Goal: Task Accomplishment & Management: Use online tool/utility

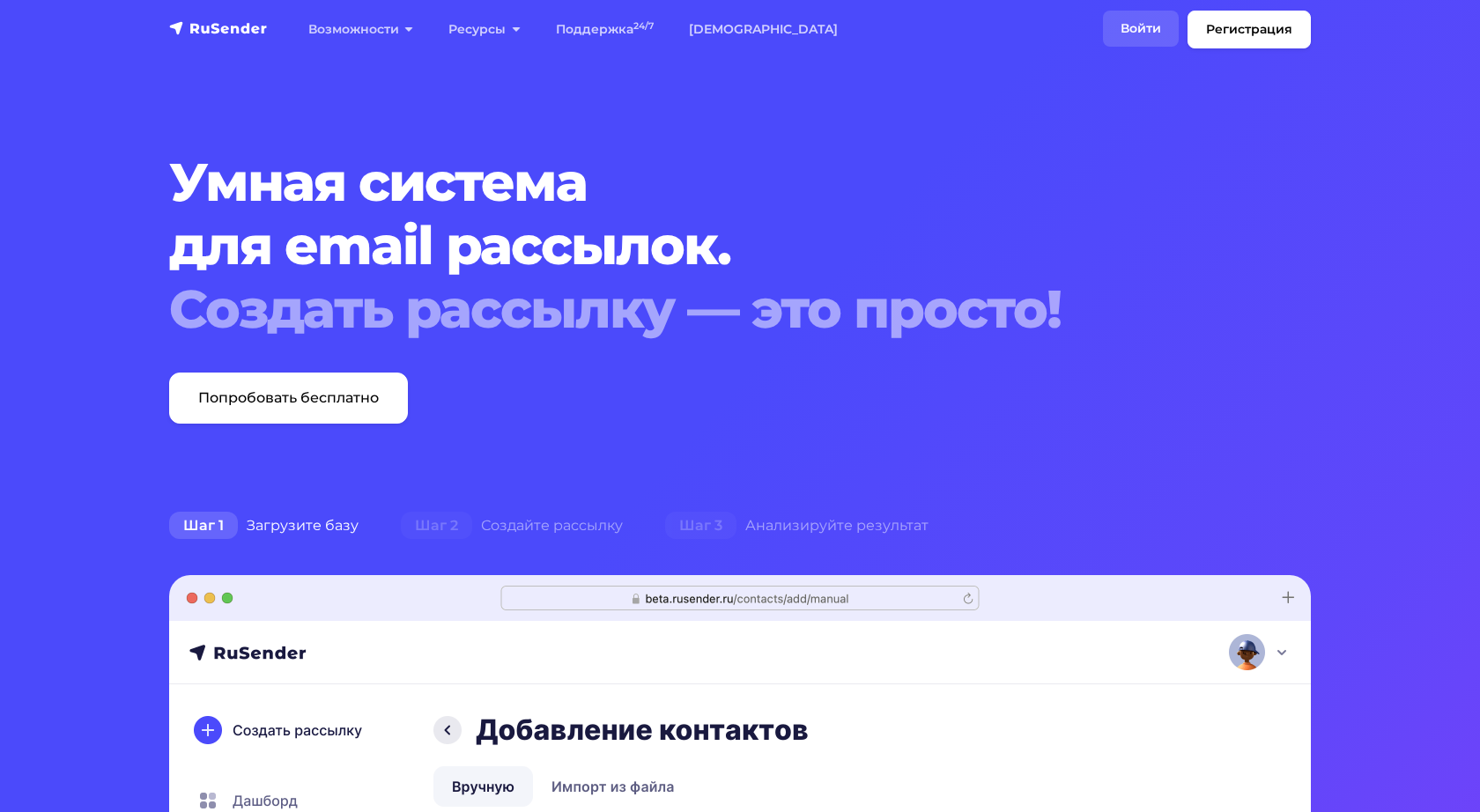
click at [1152, 26] on link "Войти" at bounding box center [1140, 28] width 75 height 36
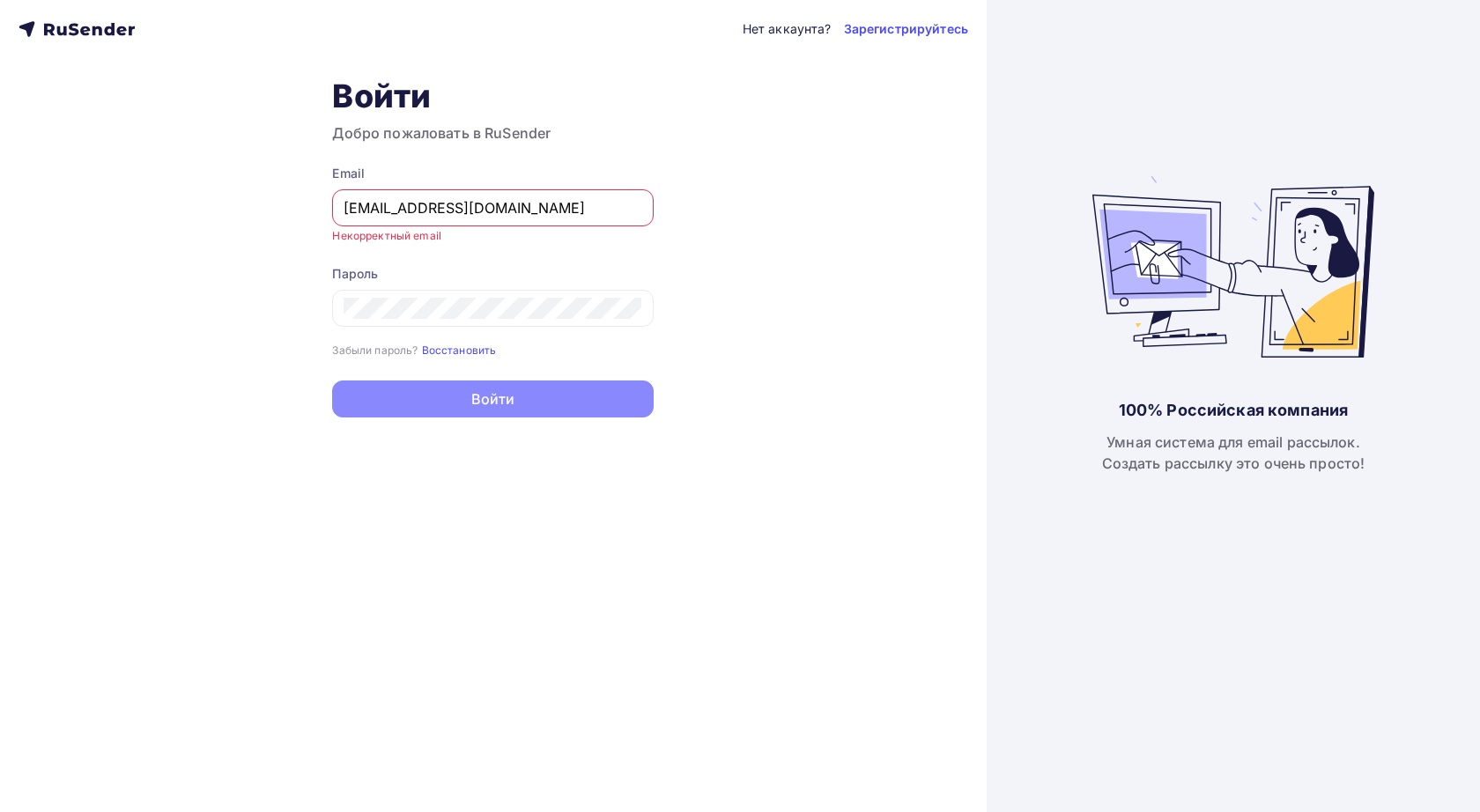
type input "[EMAIL_ADDRESS][DOMAIN_NAME]"
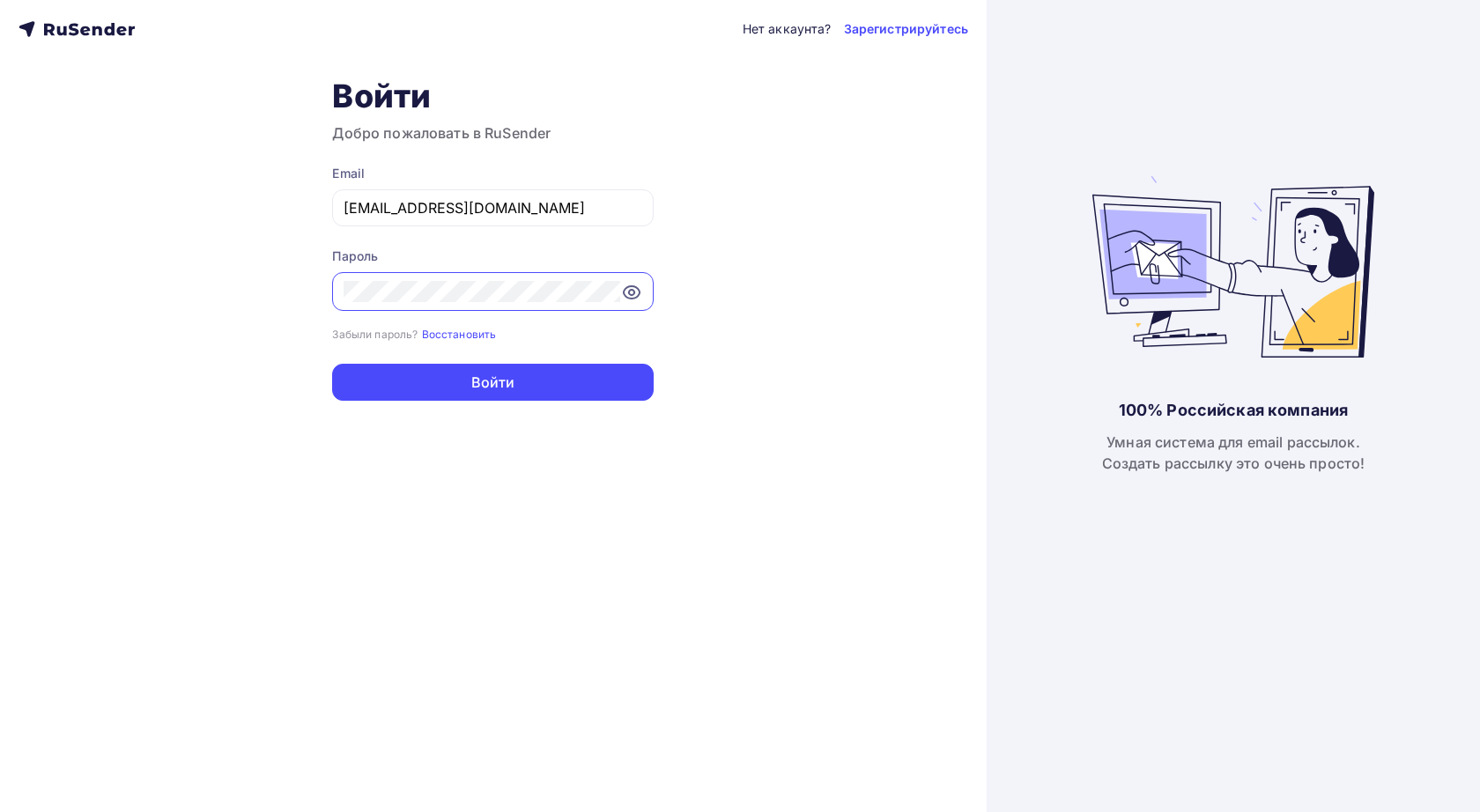
click at [492, 383] on button "Войти" at bounding box center [493, 382] width 322 height 37
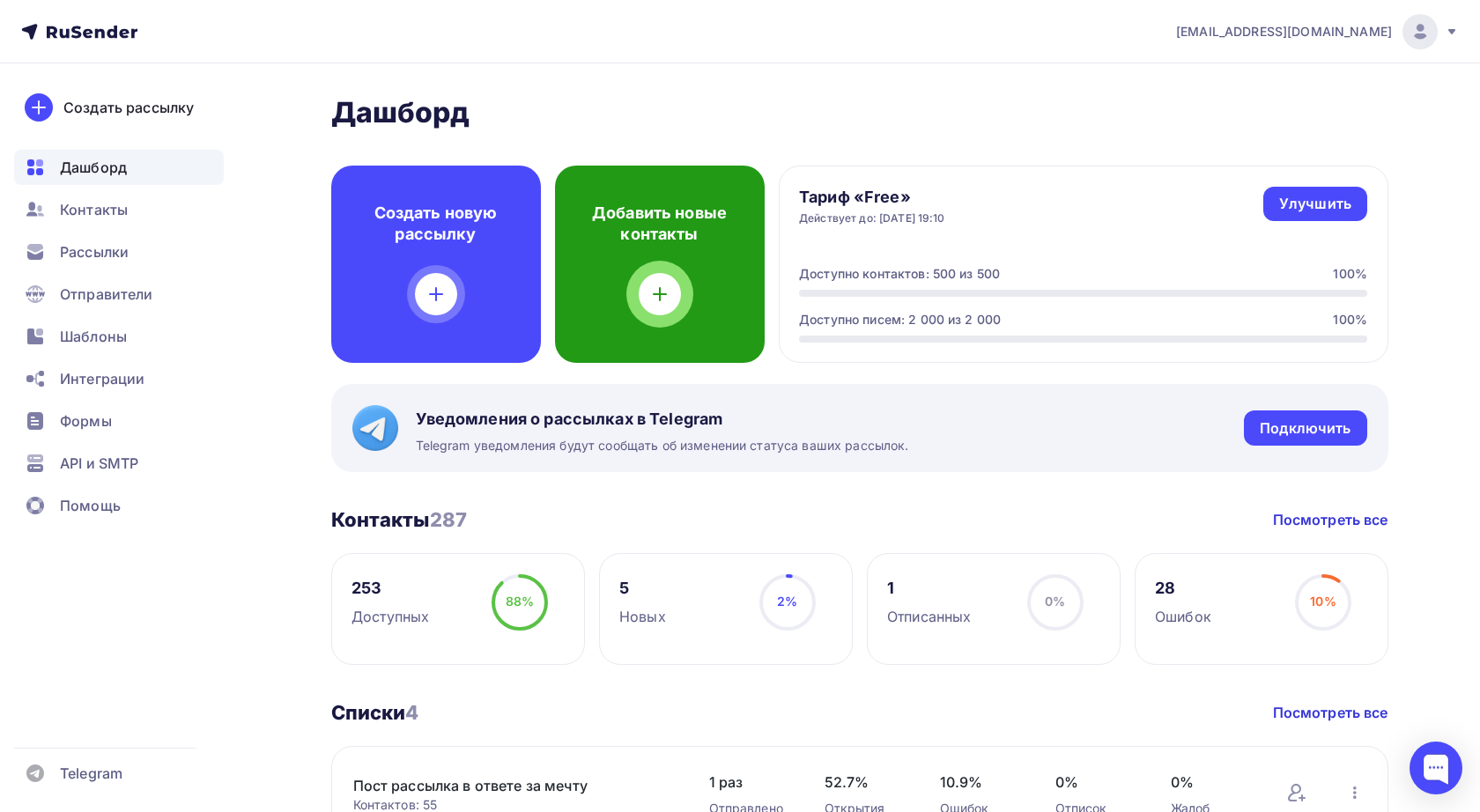
click at [678, 224] on h4 "Добавить новые контакты" at bounding box center [660, 223] width 153 height 42
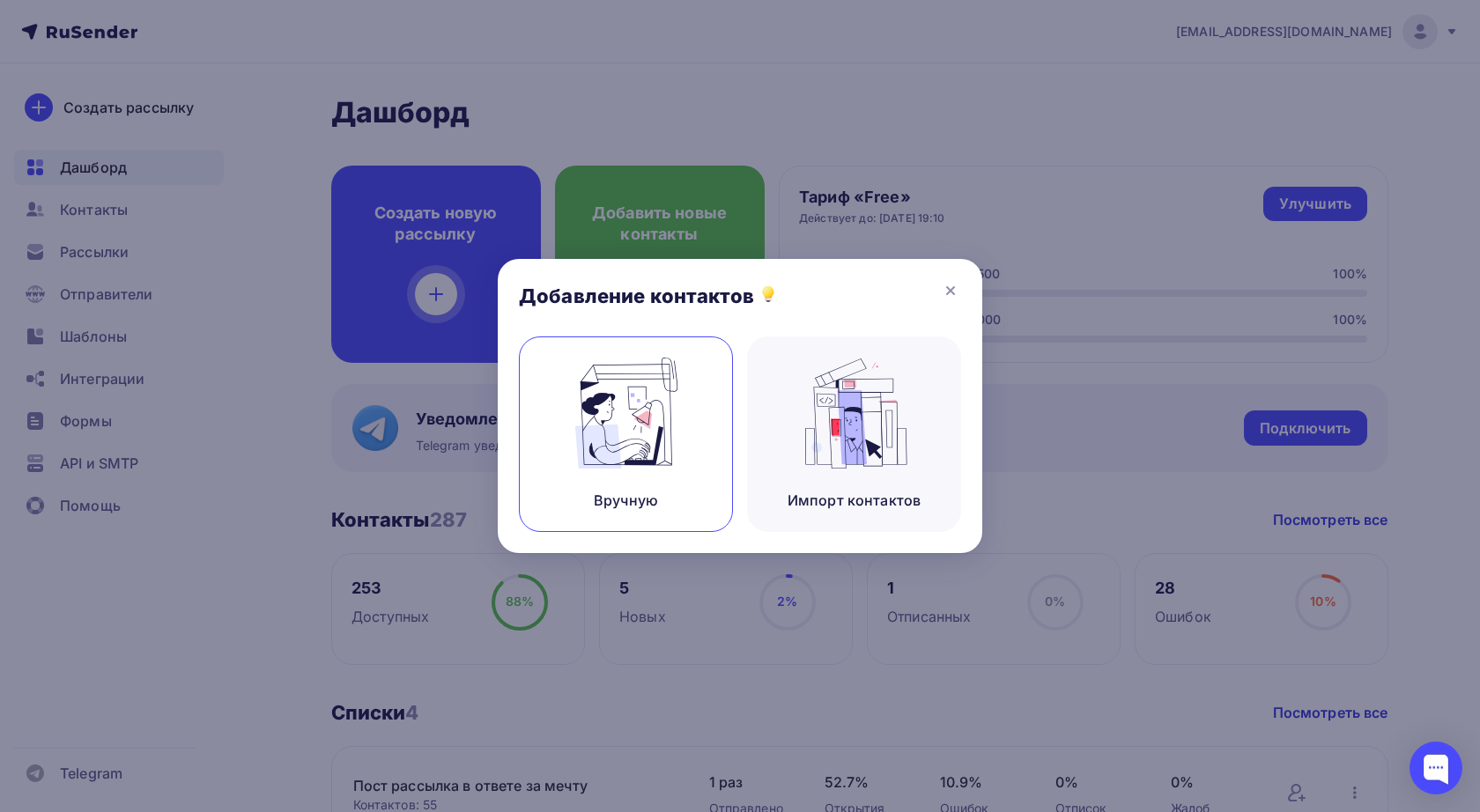
click at [647, 415] on img at bounding box center [626, 413] width 118 height 111
